Goal: Transaction & Acquisition: Obtain resource

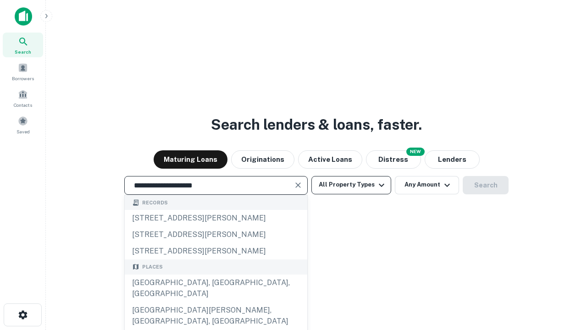
click at [216, 302] on div "[GEOGRAPHIC_DATA], [GEOGRAPHIC_DATA], [GEOGRAPHIC_DATA]" at bounding box center [216, 289] width 183 height 28
type input "**********"
click at [351, 185] on button "All Property Types" at bounding box center [351, 185] width 80 height 18
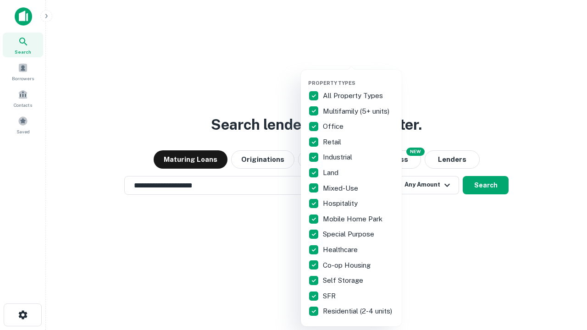
click at [359, 77] on button "button" at bounding box center [358, 77] width 101 height 0
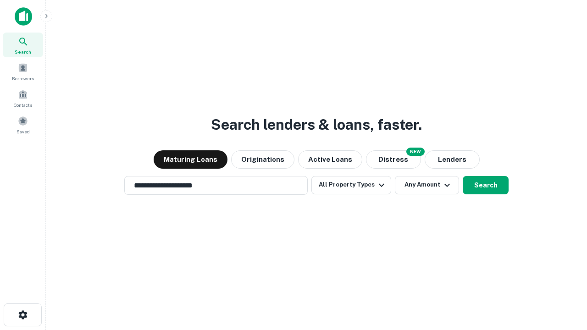
scroll to position [14, 0]
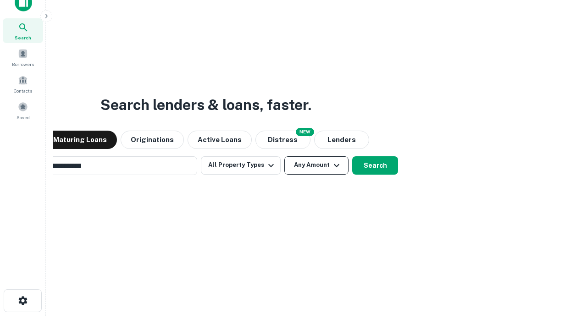
click at [284, 156] on button "Any Amount" at bounding box center [316, 165] width 64 height 18
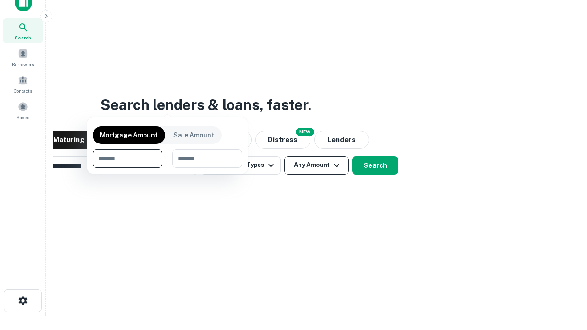
scroll to position [15, 0]
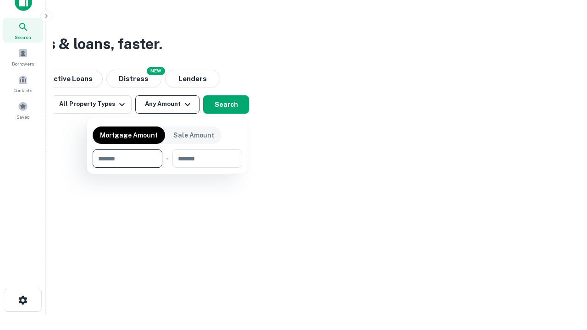
type input "*******"
click at [167, 168] on button "button" at bounding box center [168, 168] width 150 height 0
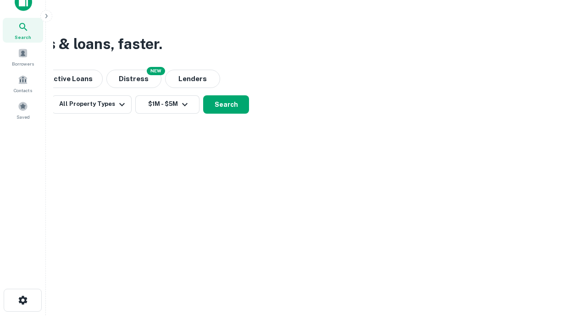
scroll to position [6, 169]
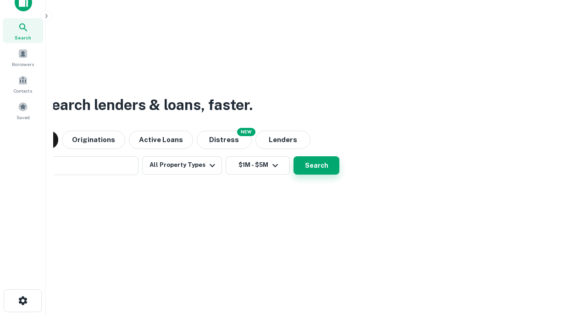
click at [294, 156] on button "Search" at bounding box center [317, 165] width 46 height 18
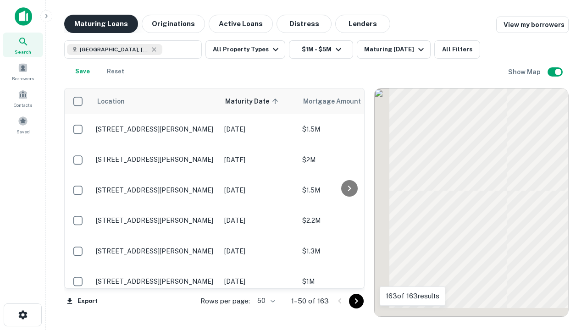
click at [101, 24] on button "Maturing Loans" at bounding box center [101, 24] width 74 height 18
